Goal: Task Accomplishment & Management: Use online tool/utility

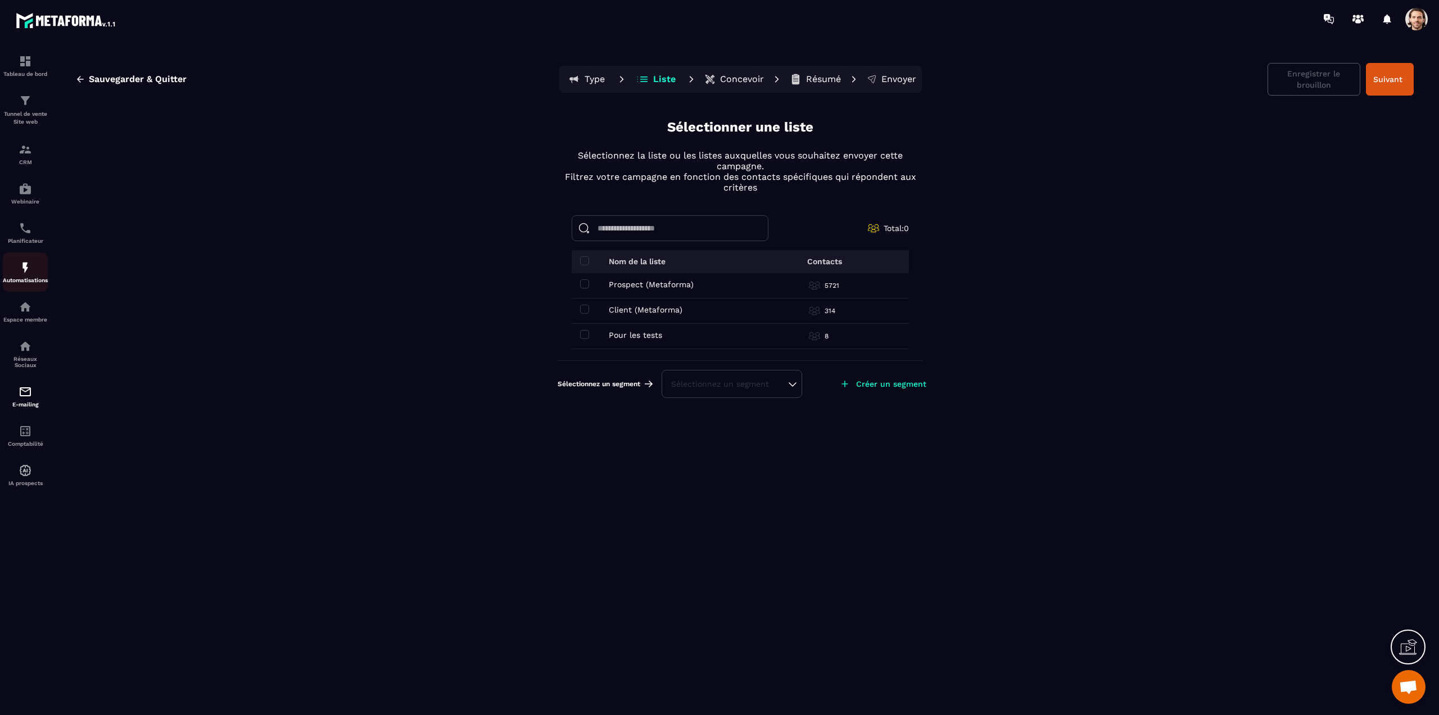
click at [22, 279] on p "Automatisations" at bounding box center [25, 280] width 45 height 6
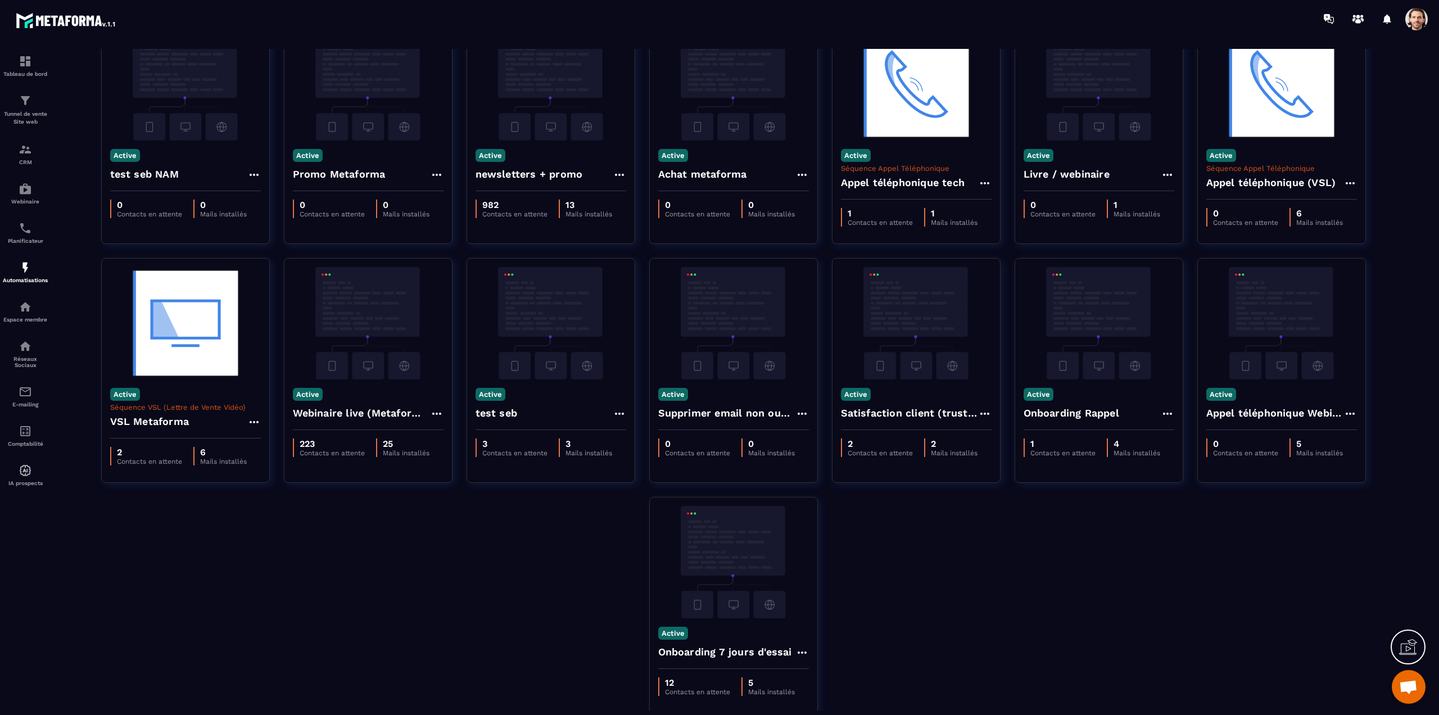
scroll to position [128, 0]
